Goal: Transaction & Acquisition: Purchase product/service

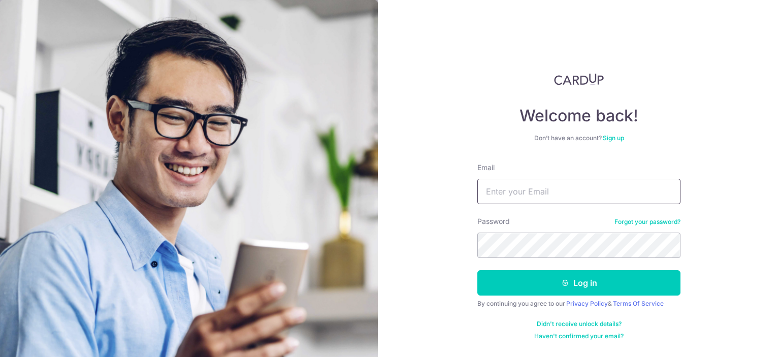
click at [512, 192] on input "Email" at bounding box center [578, 191] width 203 height 25
type input "lowkimhuat@gmail.com"
click at [477, 270] on button "Log in" at bounding box center [578, 282] width 203 height 25
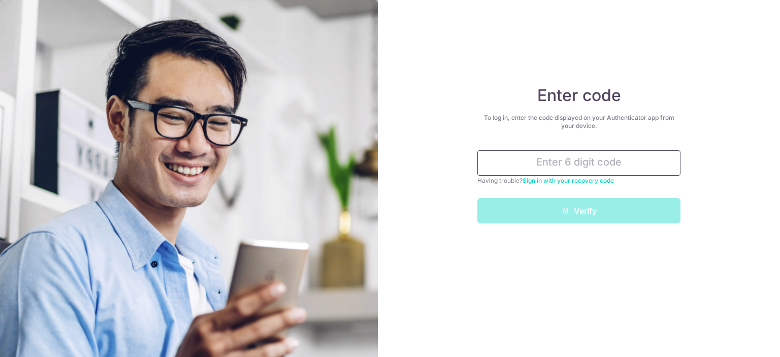
click at [542, 164] on input "text" at bounding box center [578, 162] width 203 height 25
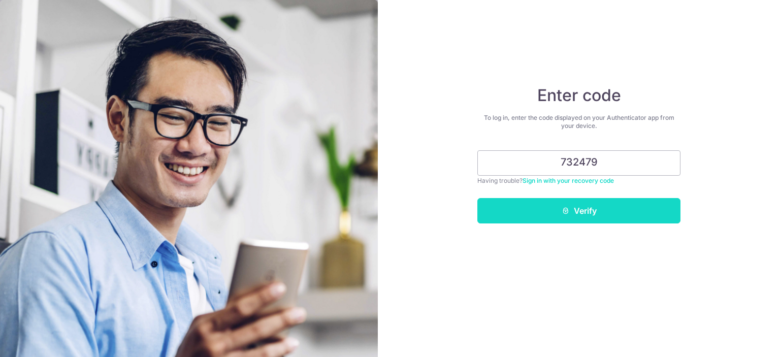
type input "732479"
click at [571, 211] on button "Verify" at bounding box center [578, 210] width 203 height 25
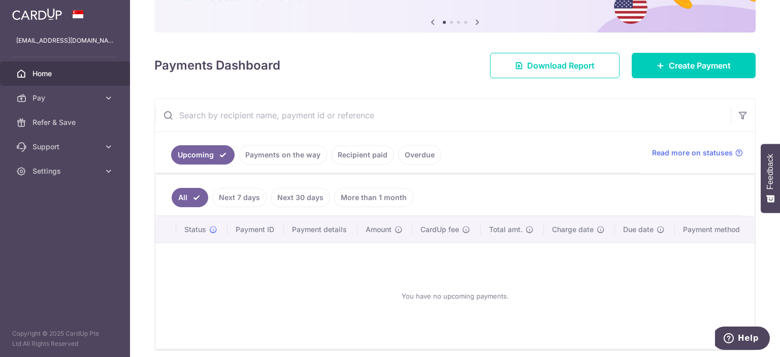
scroll to position [98, 0]
click at [708, 61] on span "Create Payment" at bounding box center [700, 65] width 62 height 12
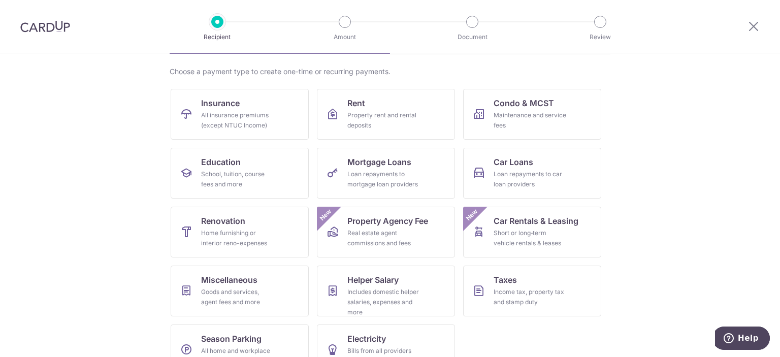
scroll to position [97, 0]
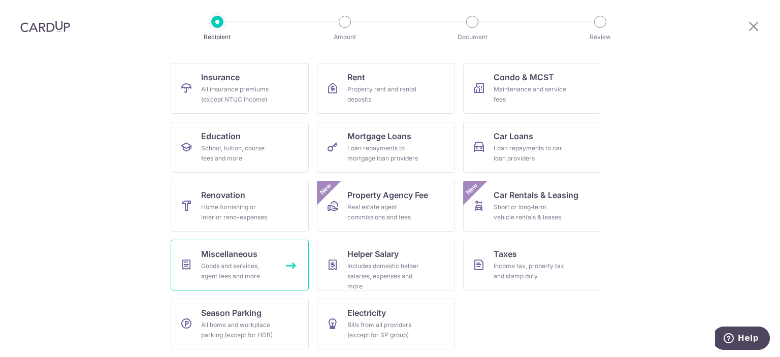
click at [243, 268] on div "Goods and services, agent fees and more" at bounding box center [237, 271] width 73 height 20
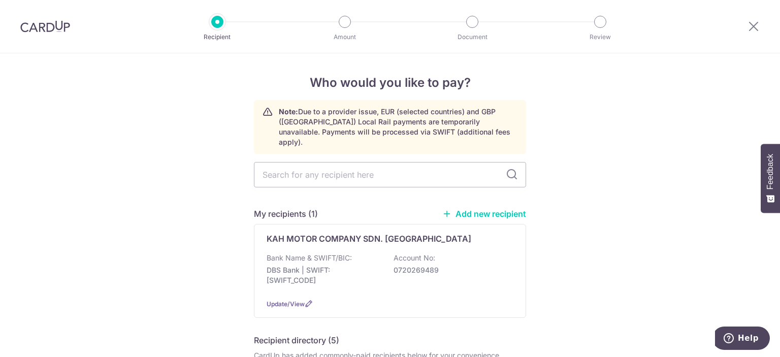
click at [464, 209] on link "Add new recipient" at bounding box center [484, 214] width 84 height 10
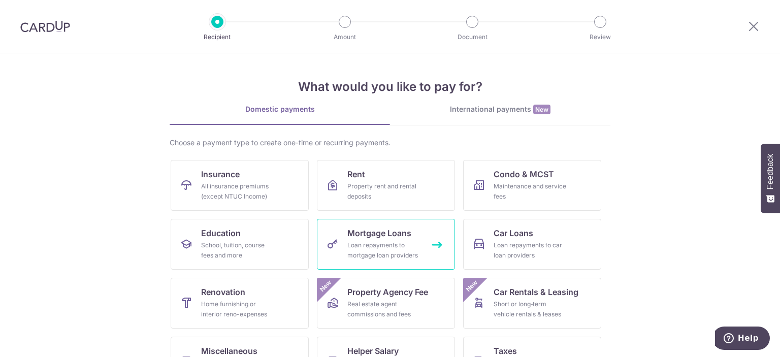
click at [398, 242] on div "Loan repayments to mortgage loan providers" at bounding box center [383, 250] width 73 height 20
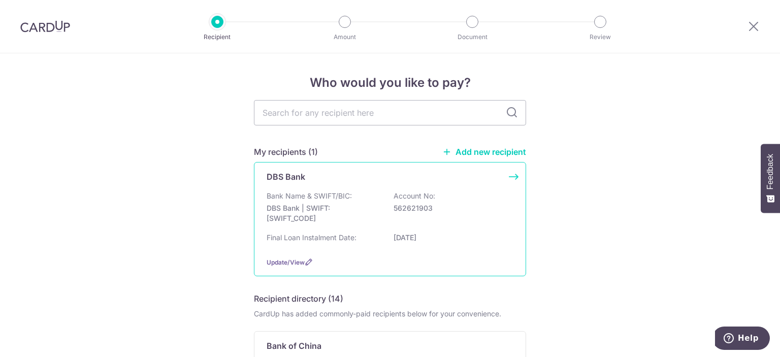
click at [351, 192] on div "Bank Name & SWIFT/BIC: DBS Bank | SWIFT: [SWIFT_CODE] Account No: 562621903" at bounding box center [390, 210] width 247 height 38
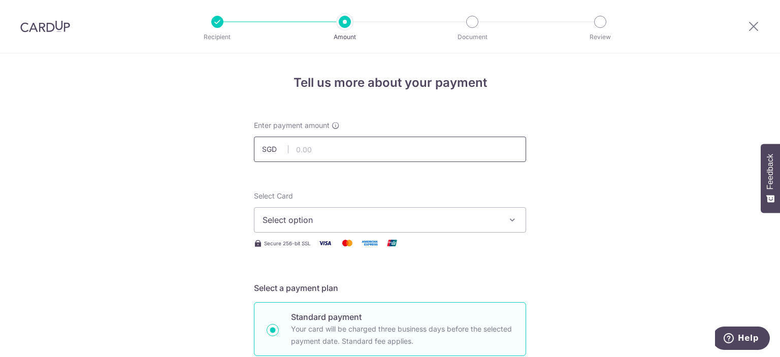
click at [346, 148] on input "text" at bounding box center [390, 149] width 272 height 25
type input "1,000.00"
click at [330, 221] on span "Select option" at bounding box center [381, 220] width 237 height 12
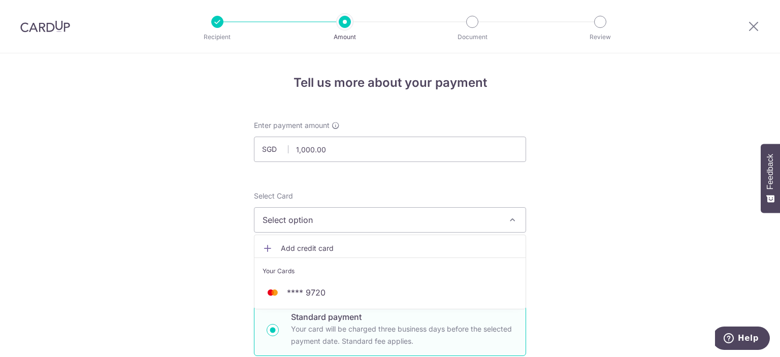
click at [323, 290] on span "**** 9720" at bounding box center [390, 292] width 255 height 12
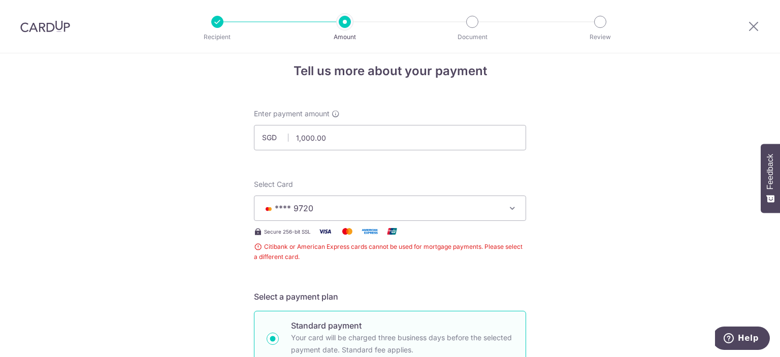
scroll to position [12, 0]
click at [370, 198] on button "**** 9720" at bounding box center [390, 207] width 272 height 25
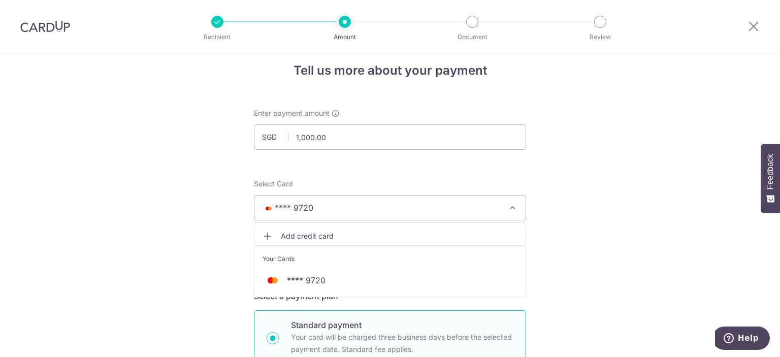
click at [345, 235] on span "Add credit card" at bounding box center [399, 236] width 237 height 10
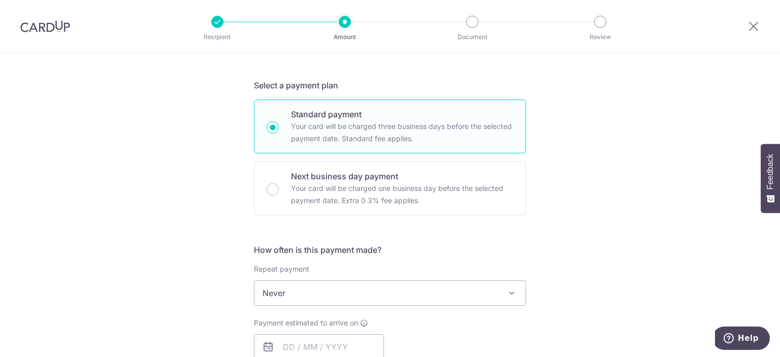
scroll to position [469, 0]
click at [331, 355] on input "text" at bounding box center [319, 348] width 130 height 25
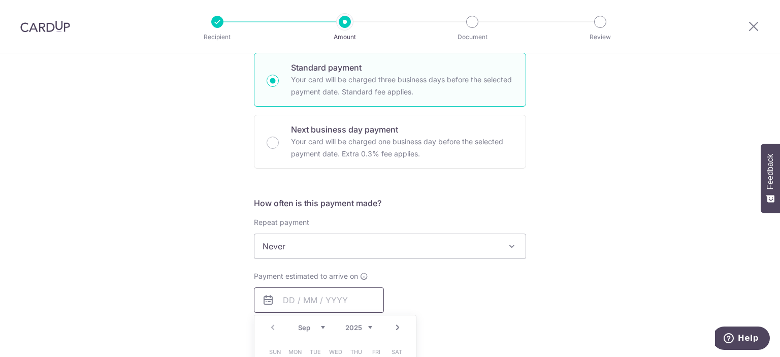
scroll to position [577, 0]
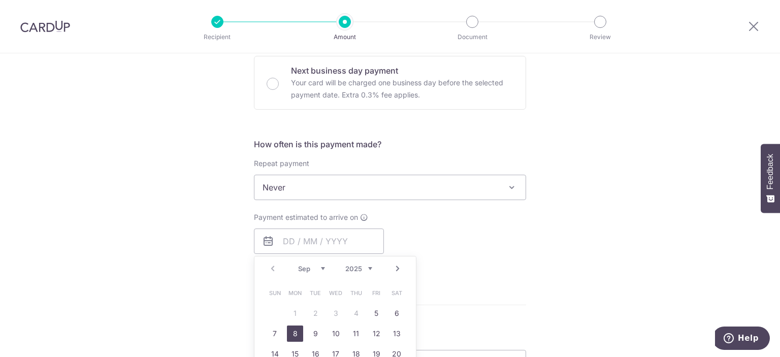
click at [290, 330] on link "8" at bounding box center [295, 334] width 16 height 16
type input "[DATE]"
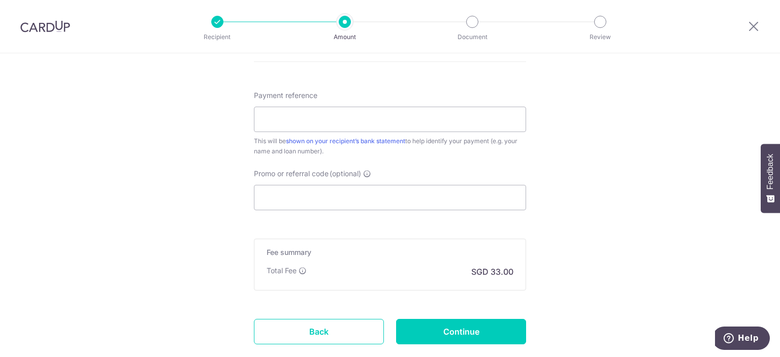
scroll to position [855, 0]
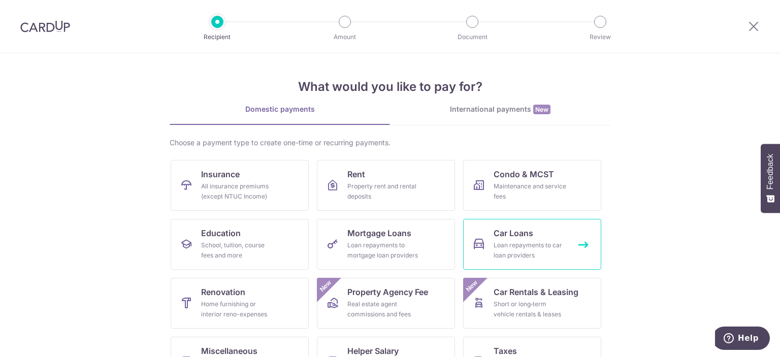
click at [538, 246] on div "Loan repayments to car loan providers" at bounding box center [530, 250] width 73 height 20
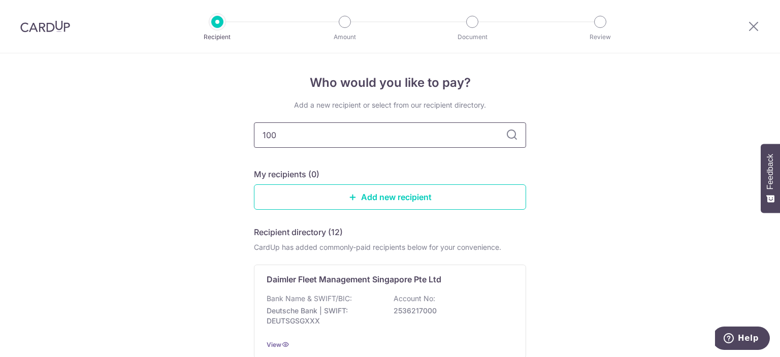
type input "1000"
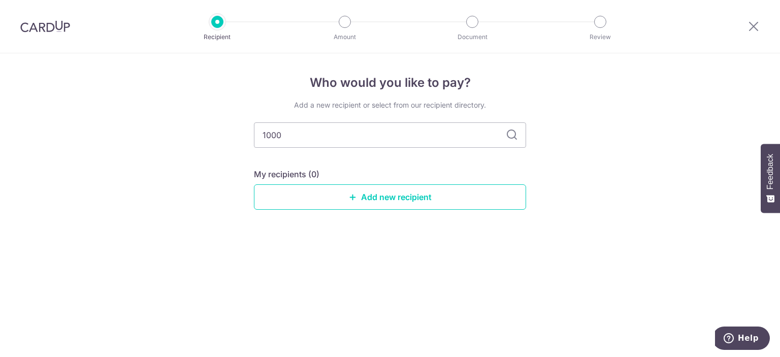
drag, startPoint x: 375, startPoint y: 140, endPoint x: 239, endPoint y: 132, distance: 136.3
click at [239, 132] on div "Who would you like to pay? Add a new recipient or select from our recipient dir…" at bounding box center [390, 205] width 780 height 304
click at [378, 258] on div "Who would you like to pay? Add a new recipient or select from our recipient dir…" at bounding box center [390, 205] width 780 height 304
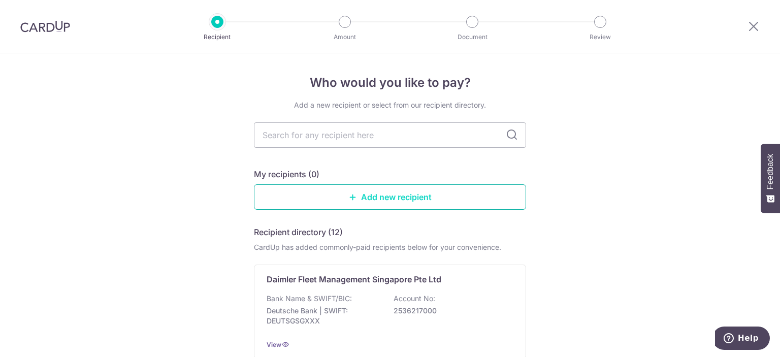
click at [404, 195] on link "Add new recipient" at bounding box center [390, 196] width 272 height 25
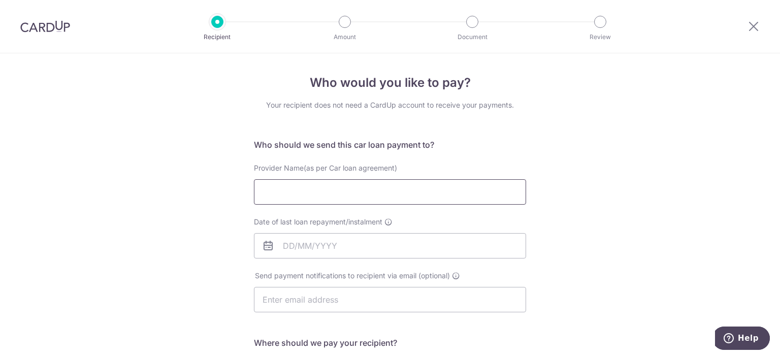
click at [387, 191] on input "Provider Name(as per Car loan agreement)" at bounding box center [390, 191] width 272 height 25
type input "Maybank"
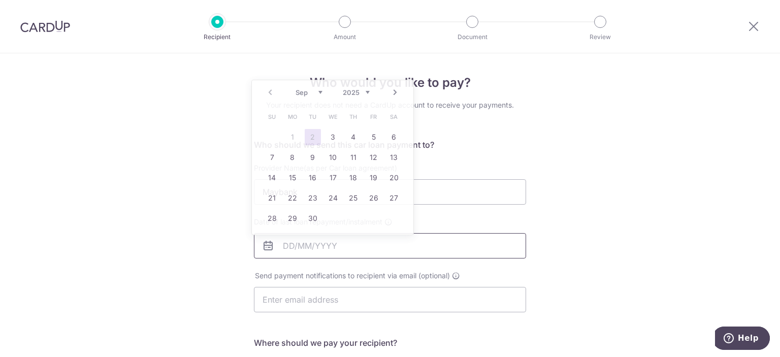
click at [369, 257] on input "Date of last loan repayment/instalment" at bounding box center [390, 245] width 272 height 25
click at [369, 97] on div "Prev Next Sep Oct Nov Dec 2025 2026 2027 2028 2029 2030 2031 2032 2033 2034 2035" at bounding box center [332, 92] width 161 height 24
click at [367, 92] on select "2025 2026 2027 2028 2029 2030 2031 2032 2033 2034 2035" at bounding box center [356, 92] width 27 height 8
click at [303, 222] on td "30" at bounding box center [313, 218] width 20 height 20
type input "[DATE]"
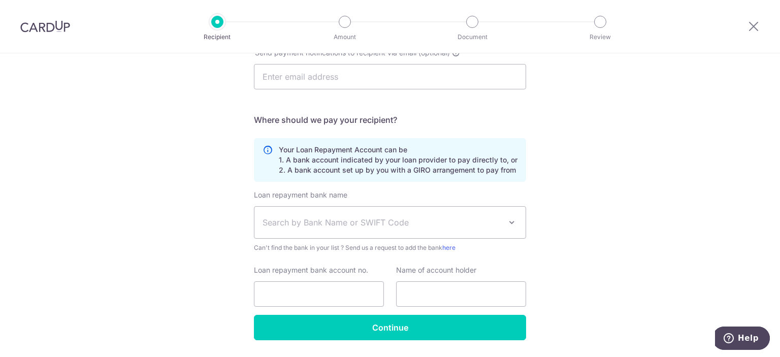
scroll to position [253, 0]
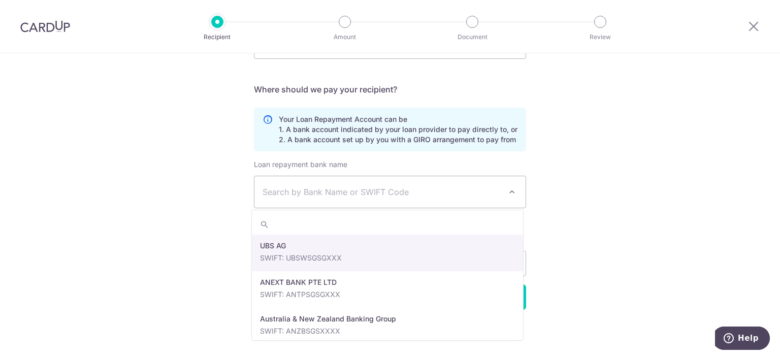
click at [369, 204] on span "Search by Bank Name or SWIFT Code" at bounding box center [389, 191] width 271 height 31
type input "dbs"
select select "6"
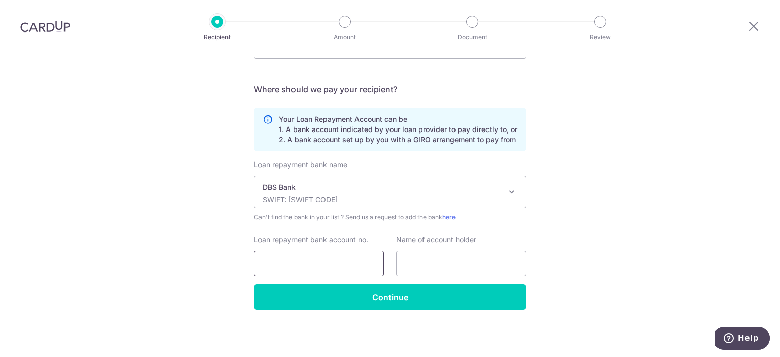
drag, startPoint x: 360, startPoint y: 254, endPoint x: 335, endPoint y: 265, distance: 27.3
click at [335, 265] on input "Loan repayment bank account no." at bounding box center [319, 263] width 130 height 25
click at [420, 264] on input "text" at bounding box center [461, 263] width 130 height 25
type input "Low Kim Huat"
click at [361, 264] on input "Loan repayment bank account no." at bounding box center [319, 263] width 130 height 25
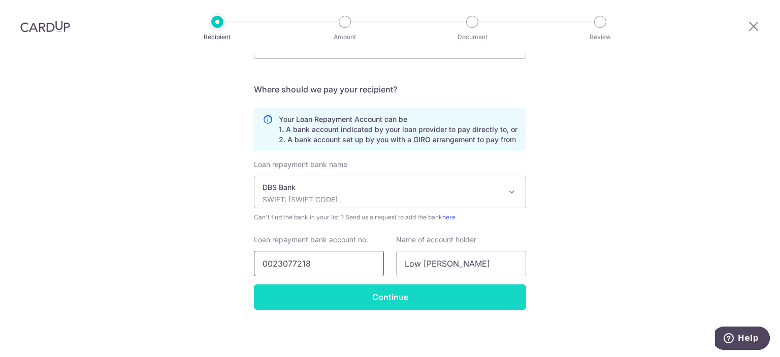
type input "0023077218"
click at [368, 305] on input "Continue" at bounding box center [390, 296] width 272 height 25
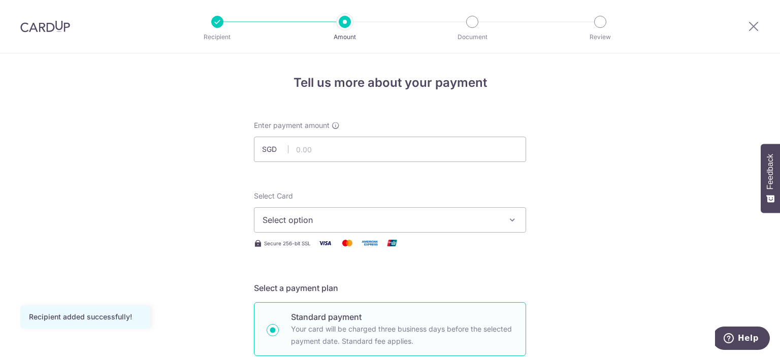
scroll to position [26, 0]
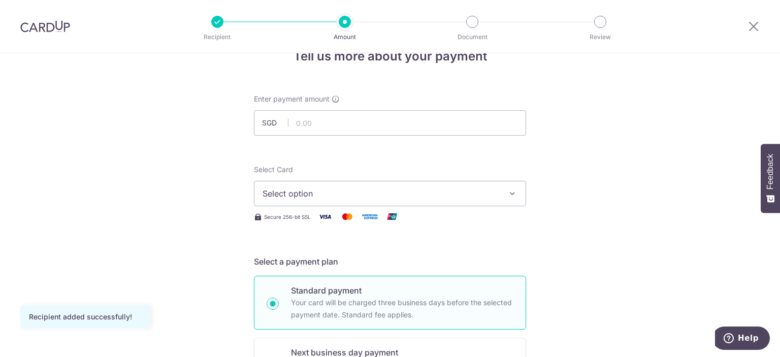
click at [352, 133] on input "text" at bounding box center [390, 122] width 272 height 25
type input "1,000.00"
click at [330, 196] on span "Select option" at bounding box center [381, 193] width 237 height 12
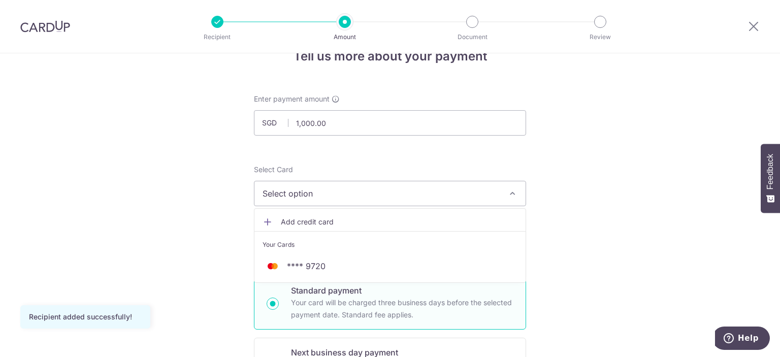
click at [329, 227] on link "Add credit card" at bounding box center [389, 222] width 271 height 18
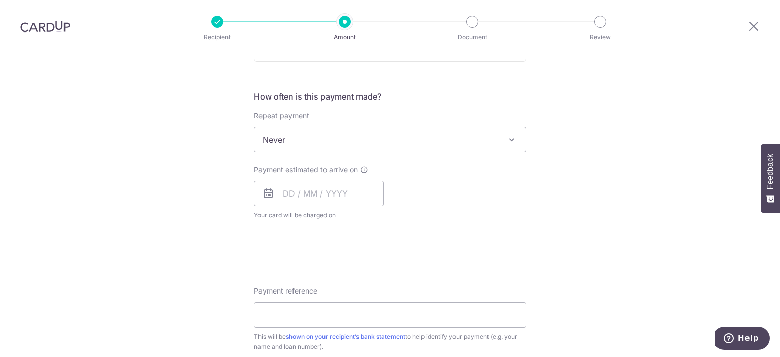
scroll to position [627, 0]
click at [330, 193] on input "text" at bounding box center [319, 190] width 130 height 25
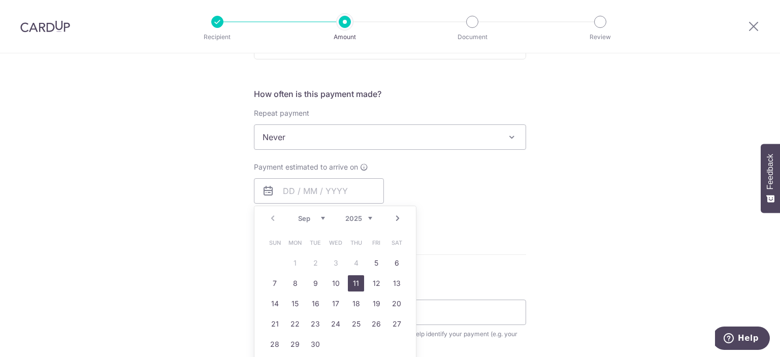
click at [350, 281] on link "11" at bounding box center [356, 283] width 16 height 16
type input "[DATE]"
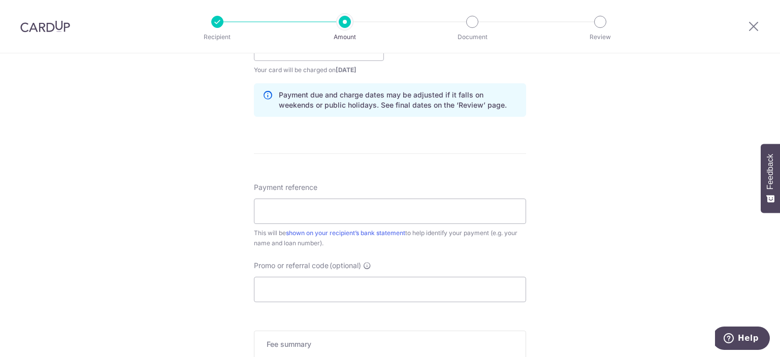
scroll to position [923, 0]
